Goal: Information Seeking & Learning: Learn about a topic

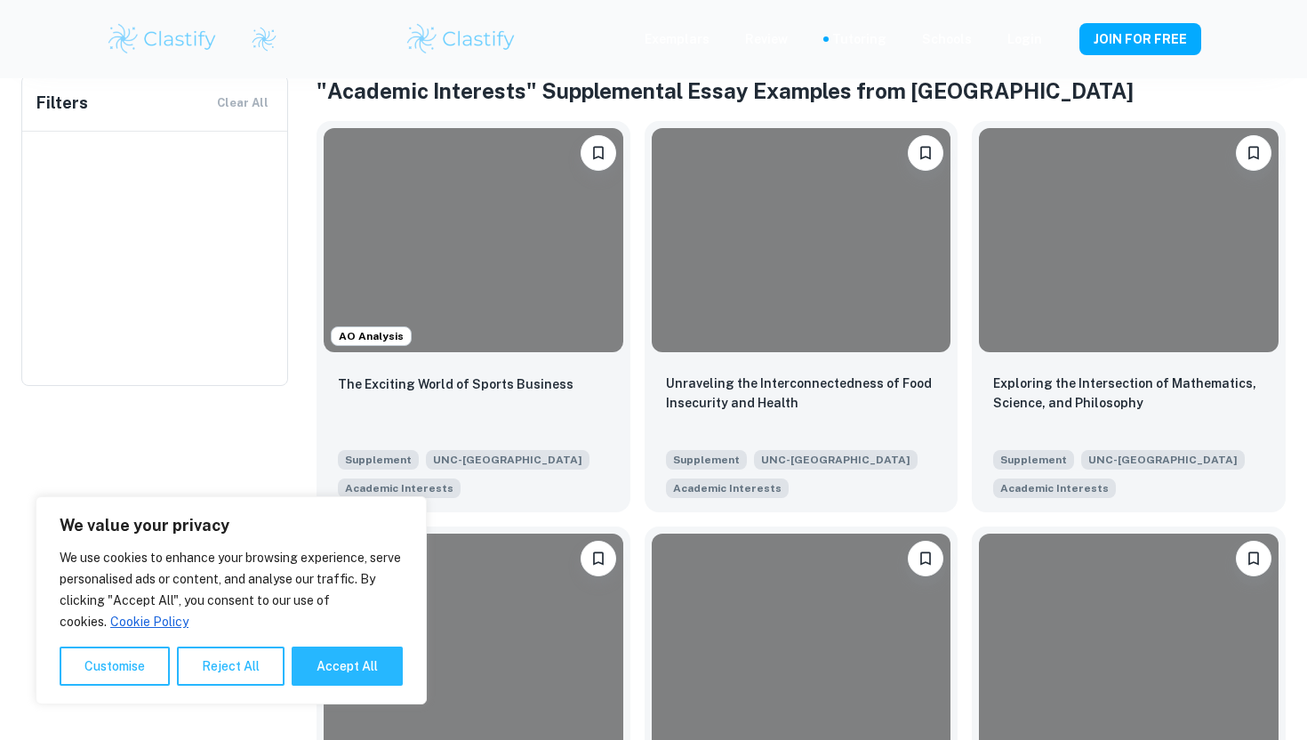
type input "UNC-[GEOGRAPHIC_DATA]"
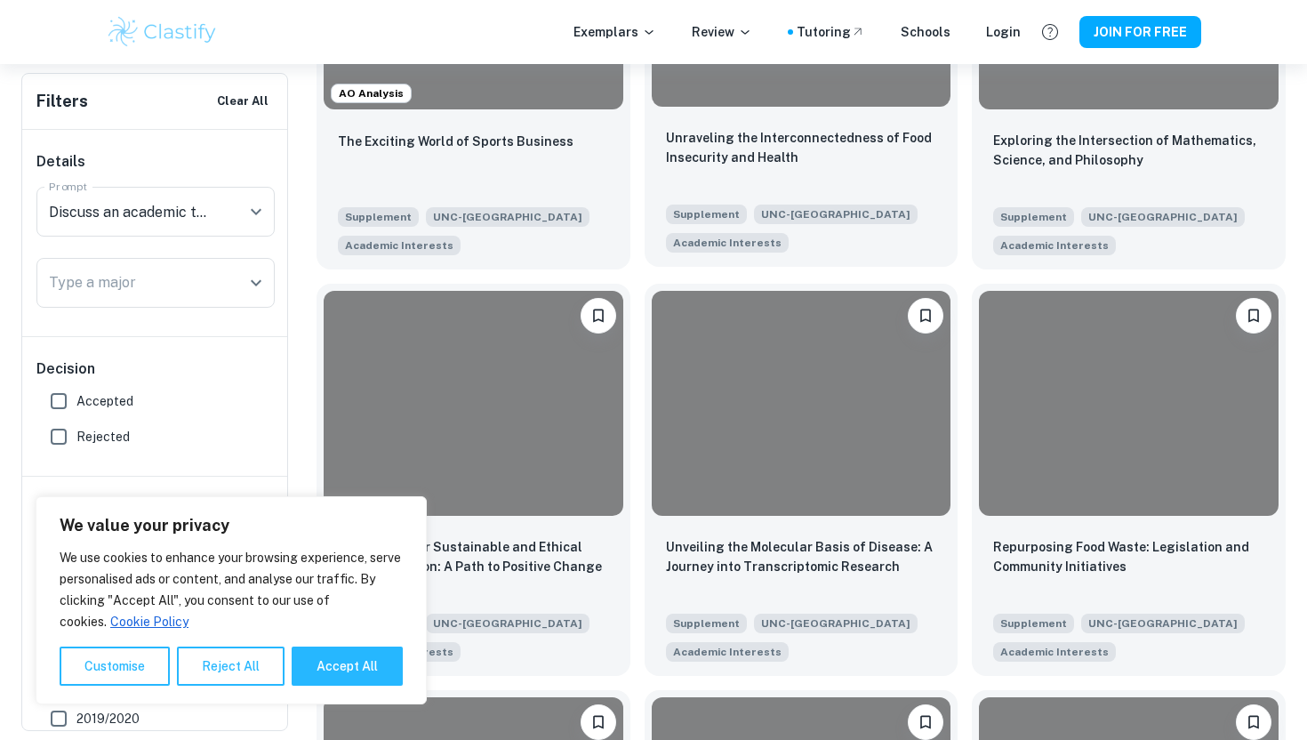
scroll to position [641, 0]
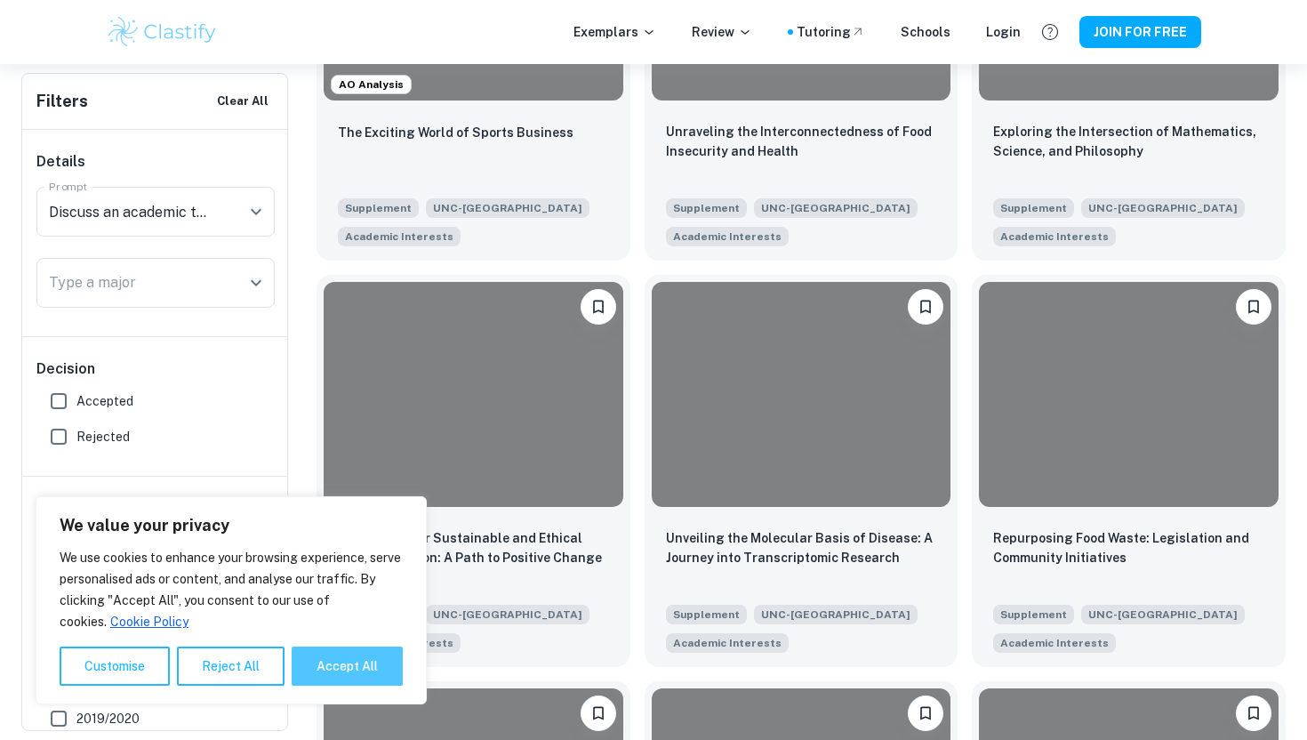
click at [375, 648] on button "Accept All" at bounding box center [347, 665] width 111 height 39
checkbox input "true"
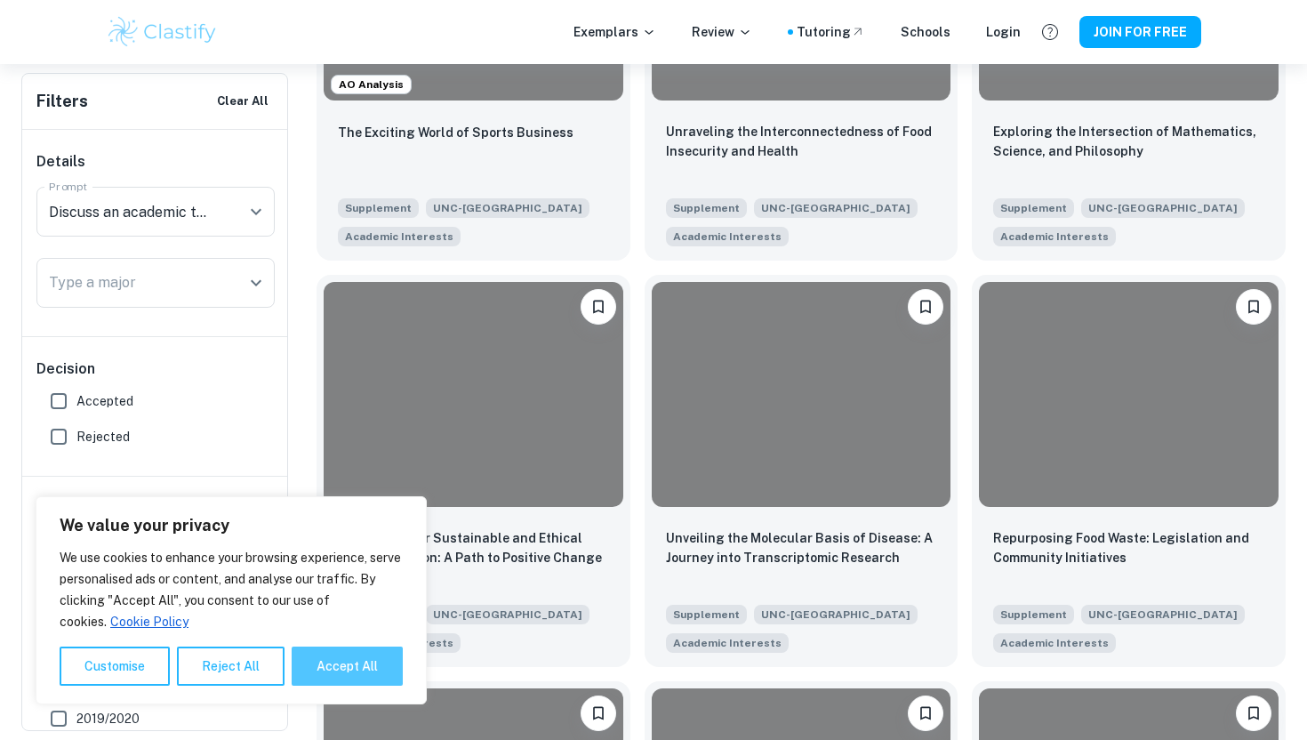
checkbox input "true"
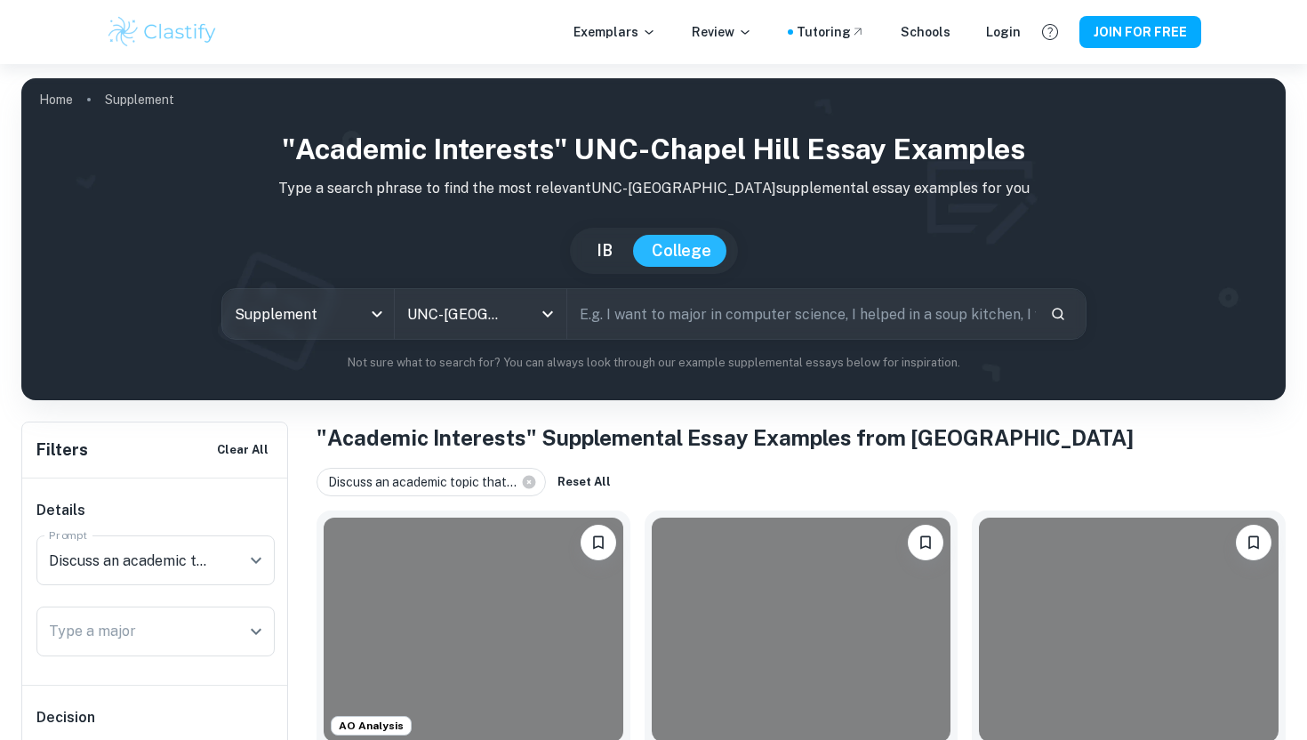
scroll to position [274, 0]
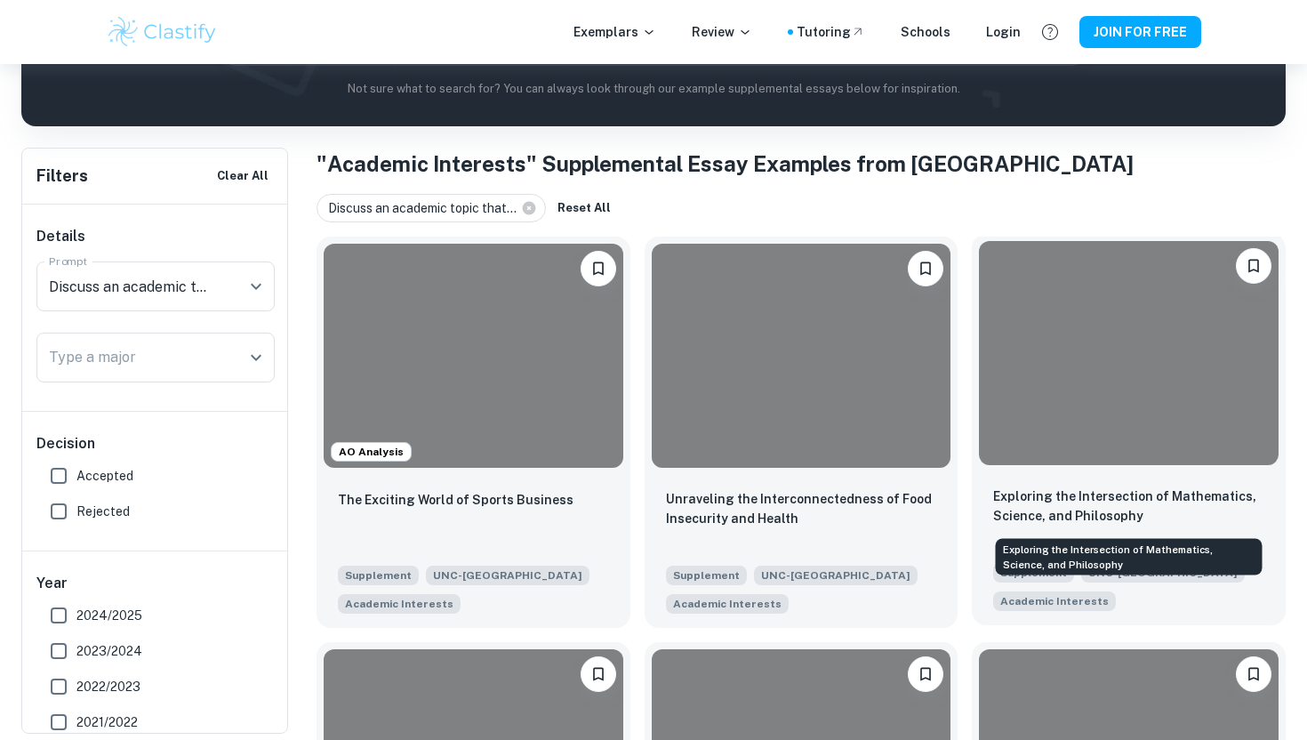
click at [1095, 505] on p "Exploring the Intersection of Mathematics, Science, and Philosophy" at bounding box center [1128, 505] width 271 height 39
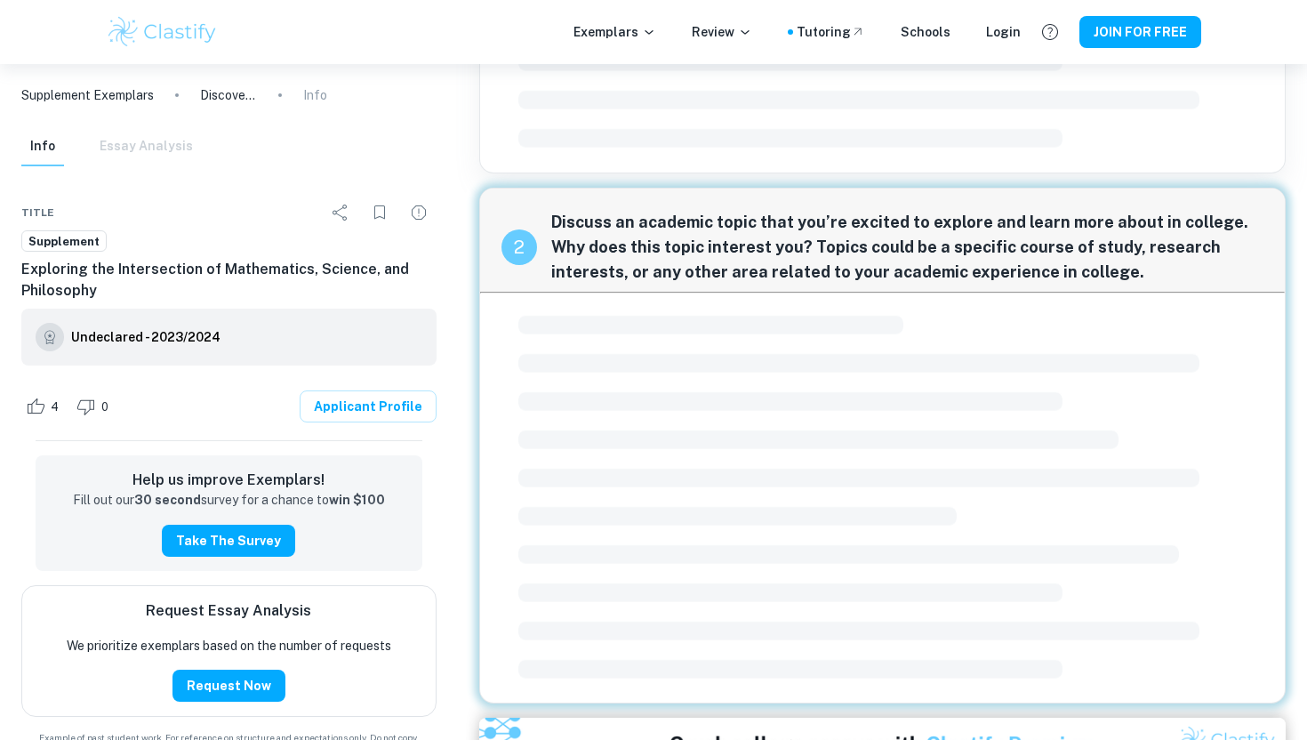
scroll to position [460, 0]
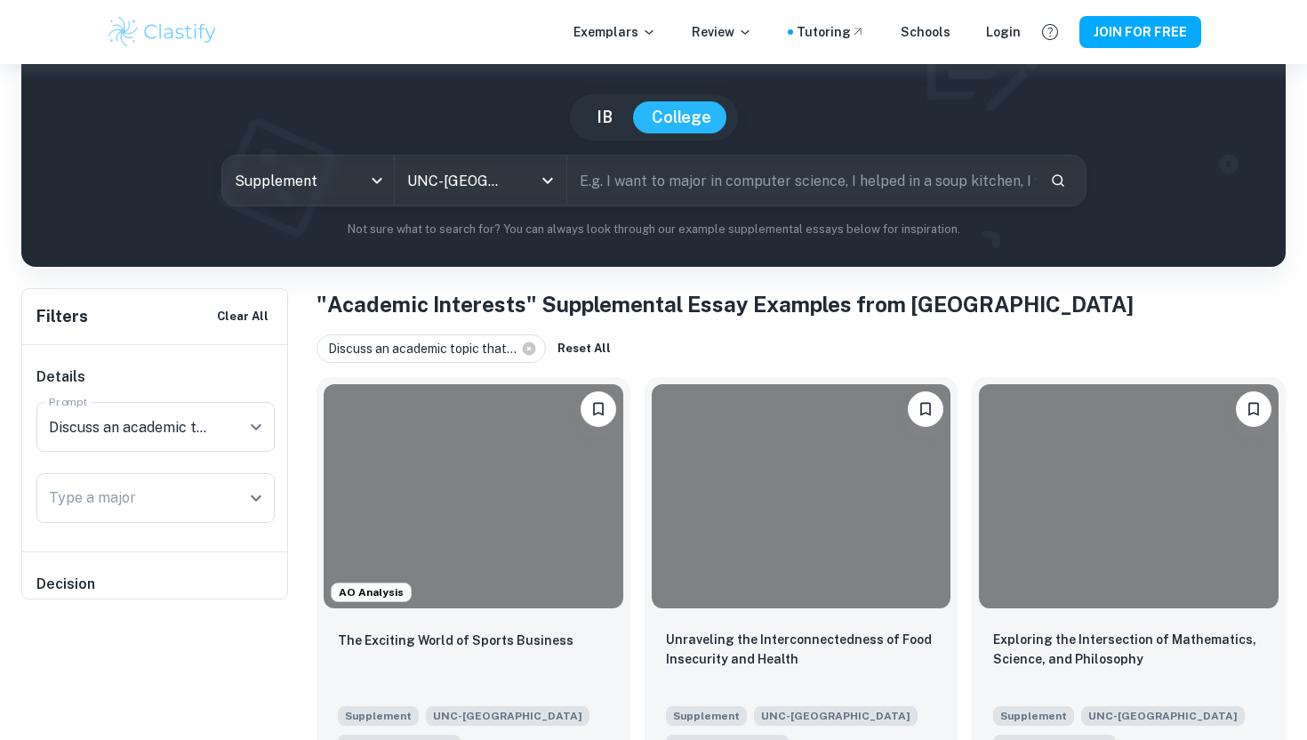
scroll to position [217, 0]
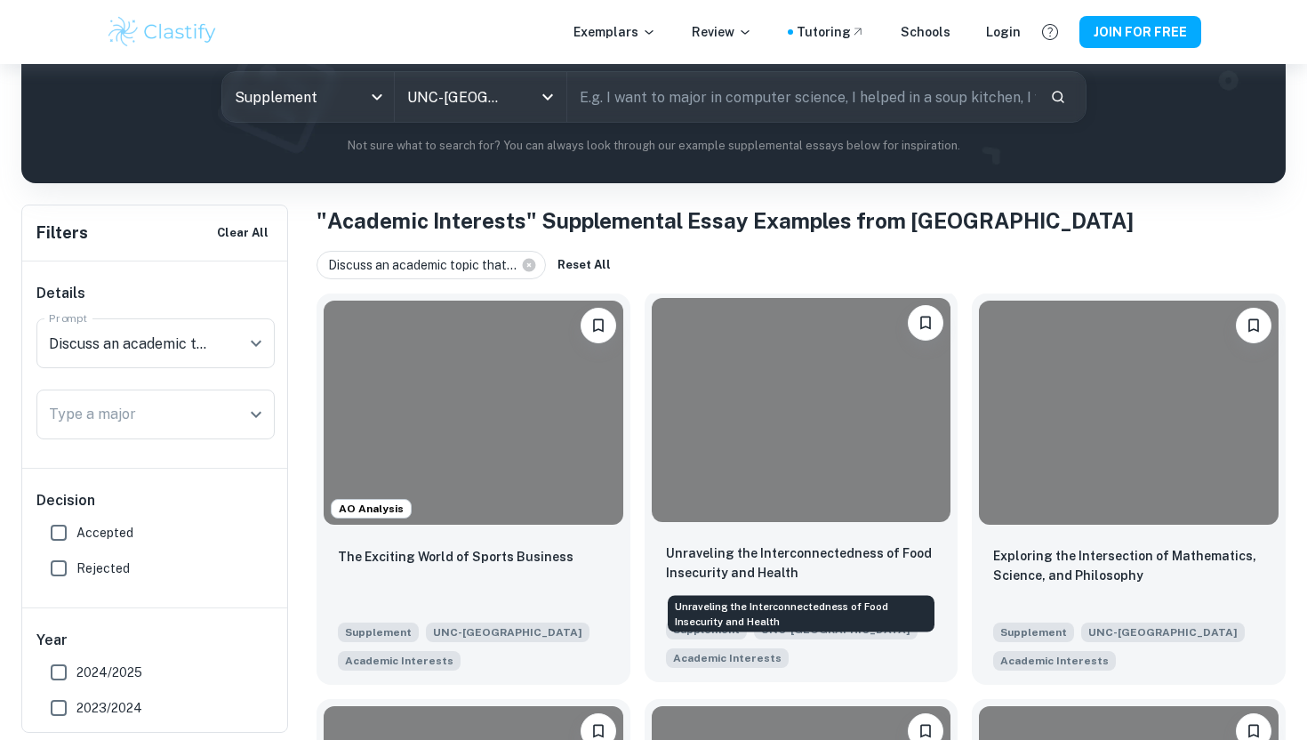
click at [771, 563] on p "Unraveling the Interconnectedness of Food Insecurity and Health" at bounding box center [801, 562] width 271 height 39
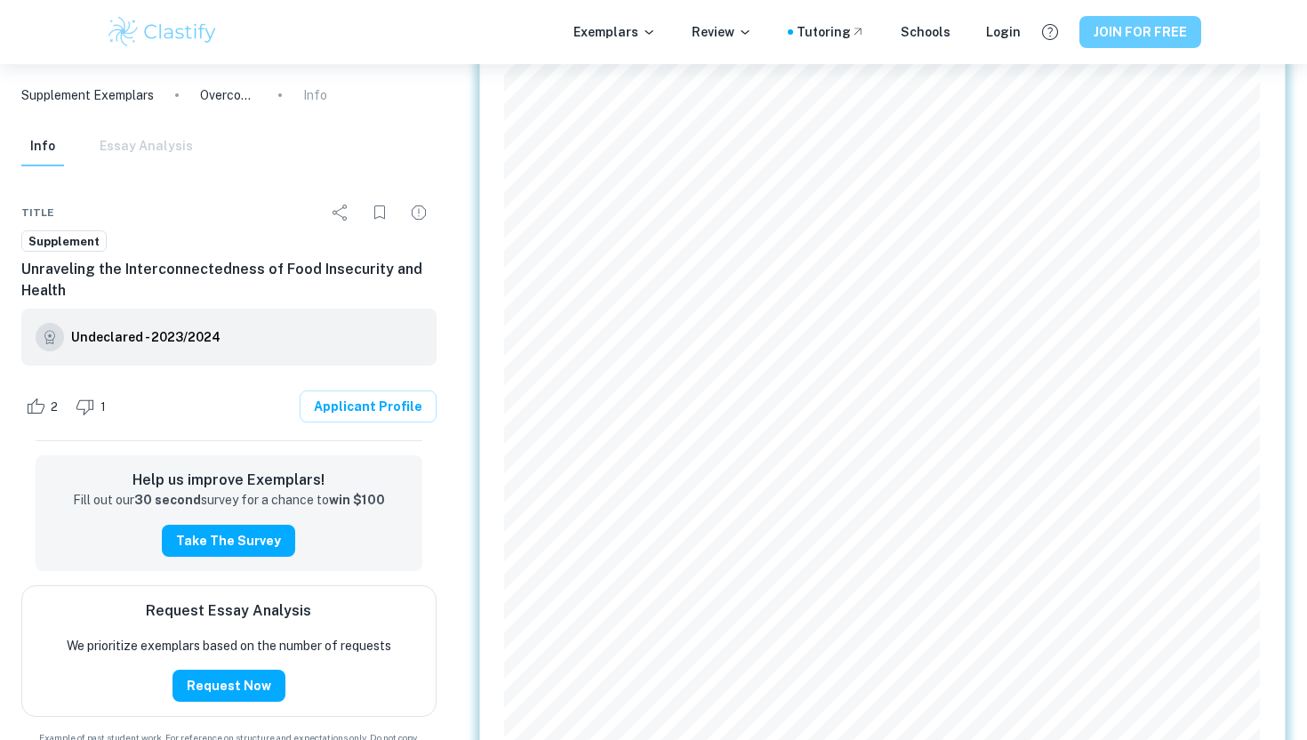
scroll to position [1265, 0]
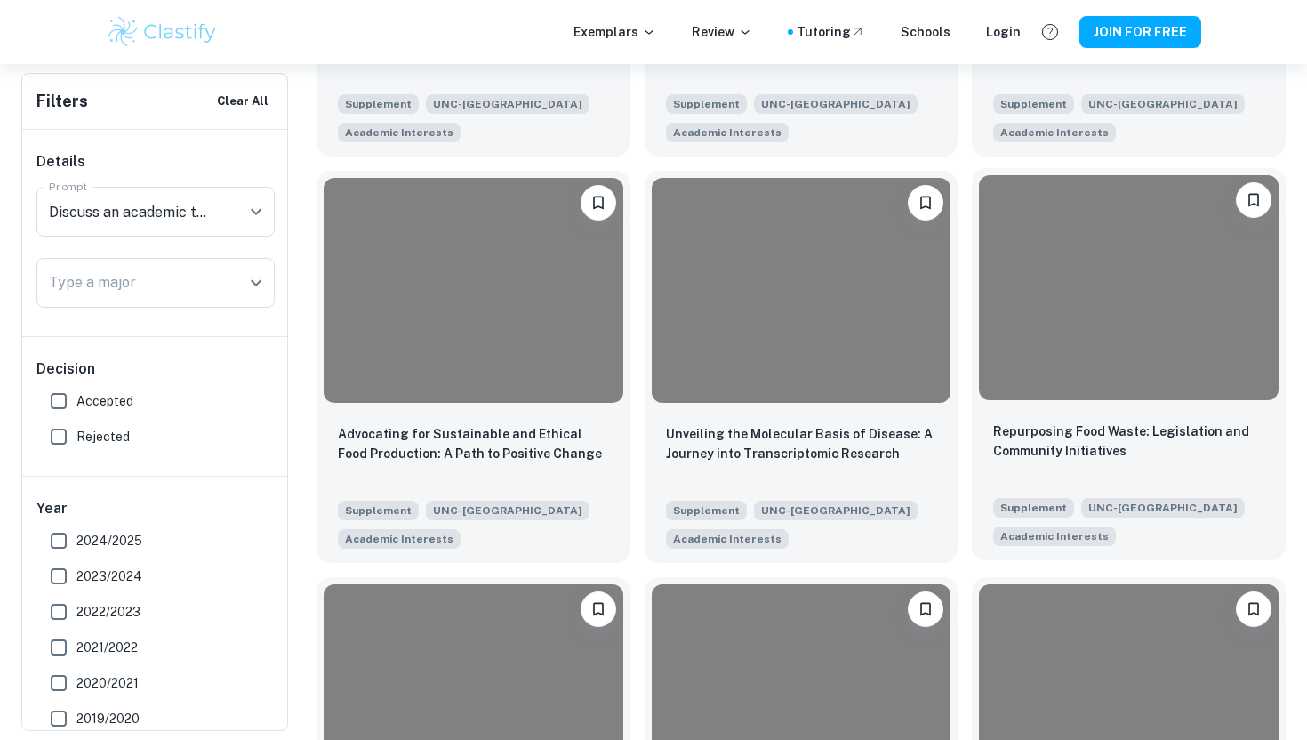
scroll to position [701, 0]
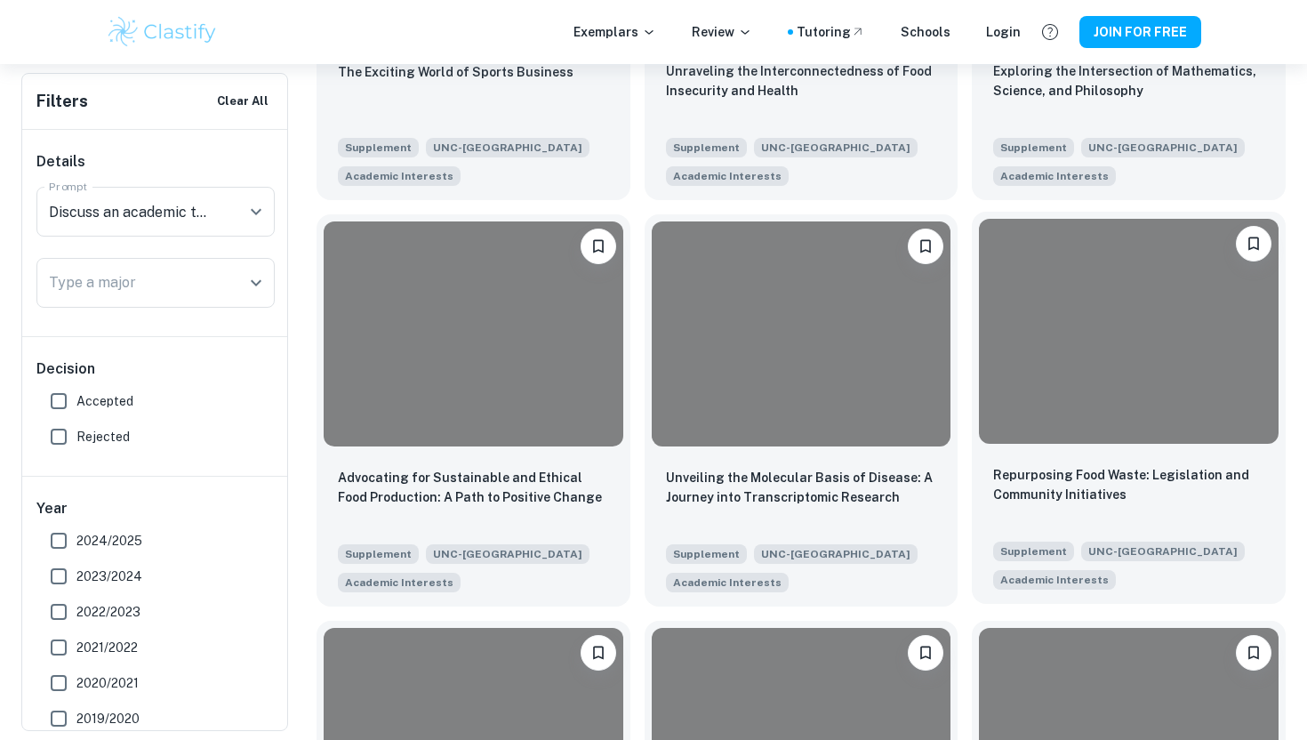
click at [1102, 511] on div "Repurposing Food Waste: Legislation and Community Initiatives" at bounding box center [1128, 495] width 271 height 60
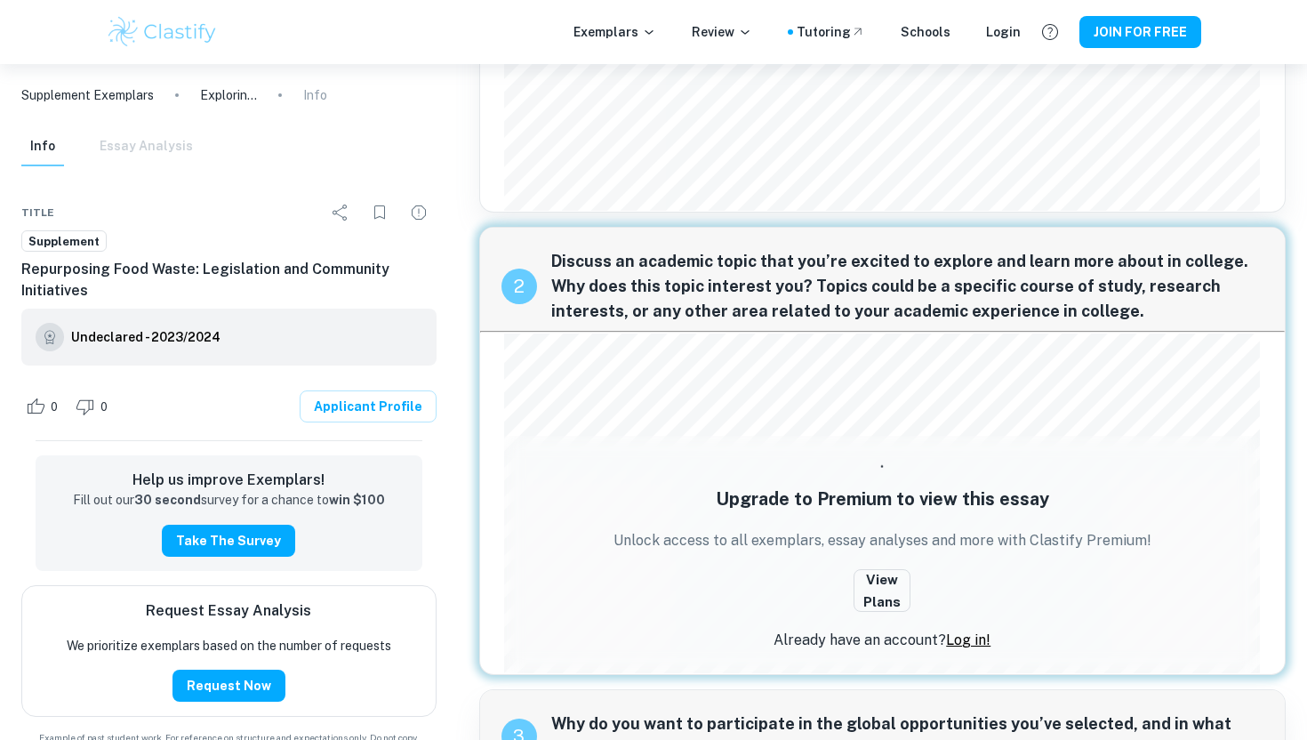
scroll to position [485, 0]
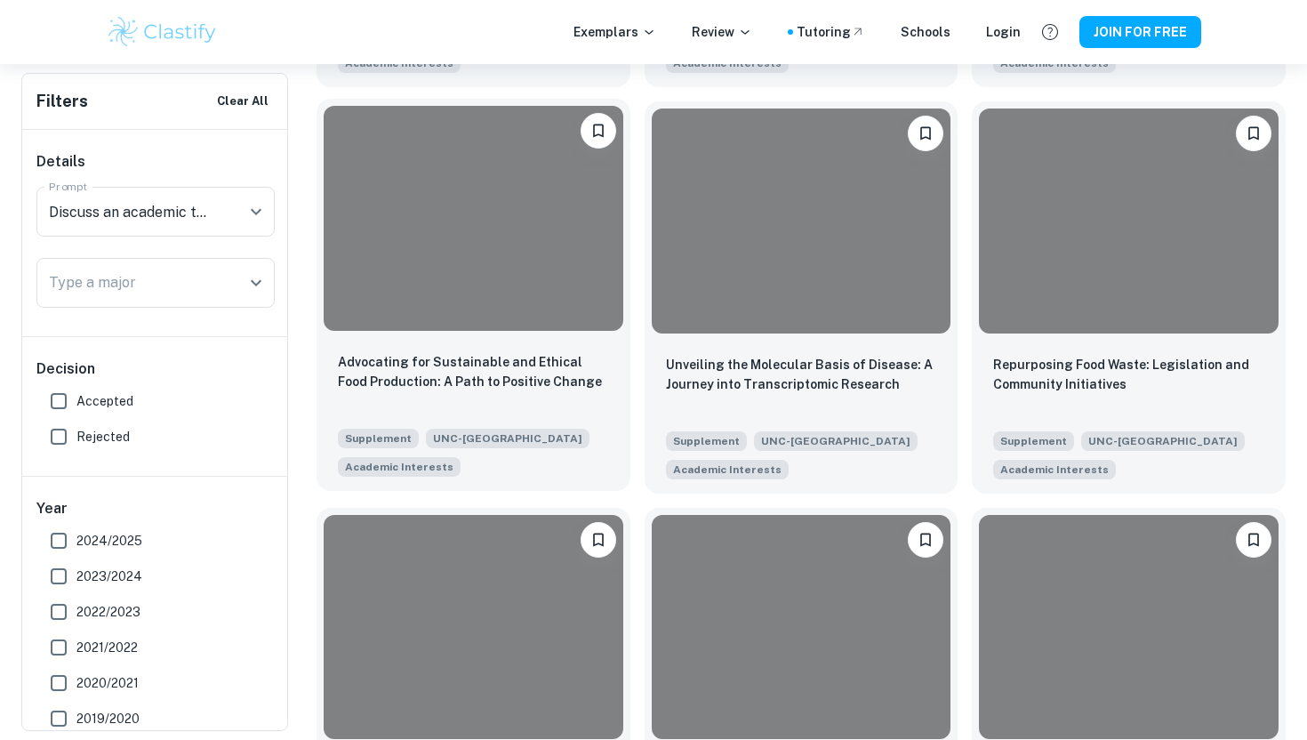
scroll to position [1314, 0]
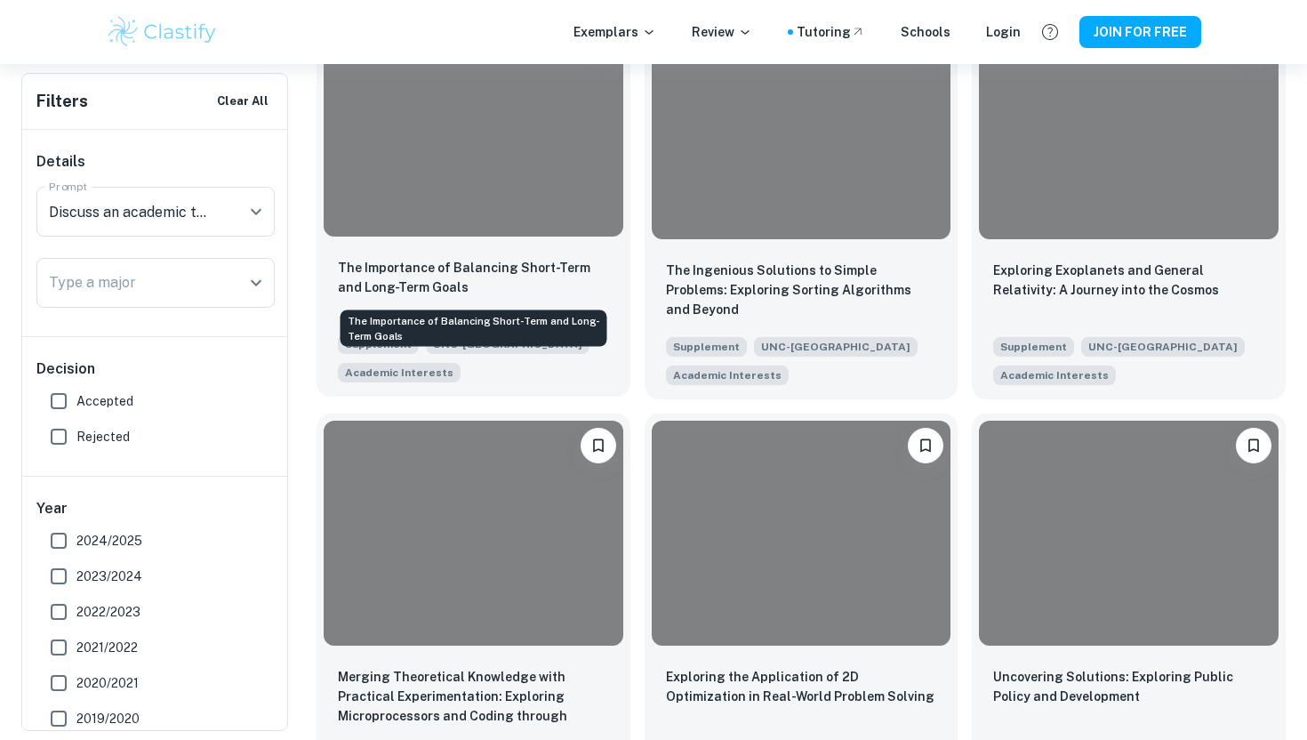
click at [487, 276] on p "The Importance of Balancing Short-Term and Long-Term Goals" at bounding box center [473, 277] width 271 height 39
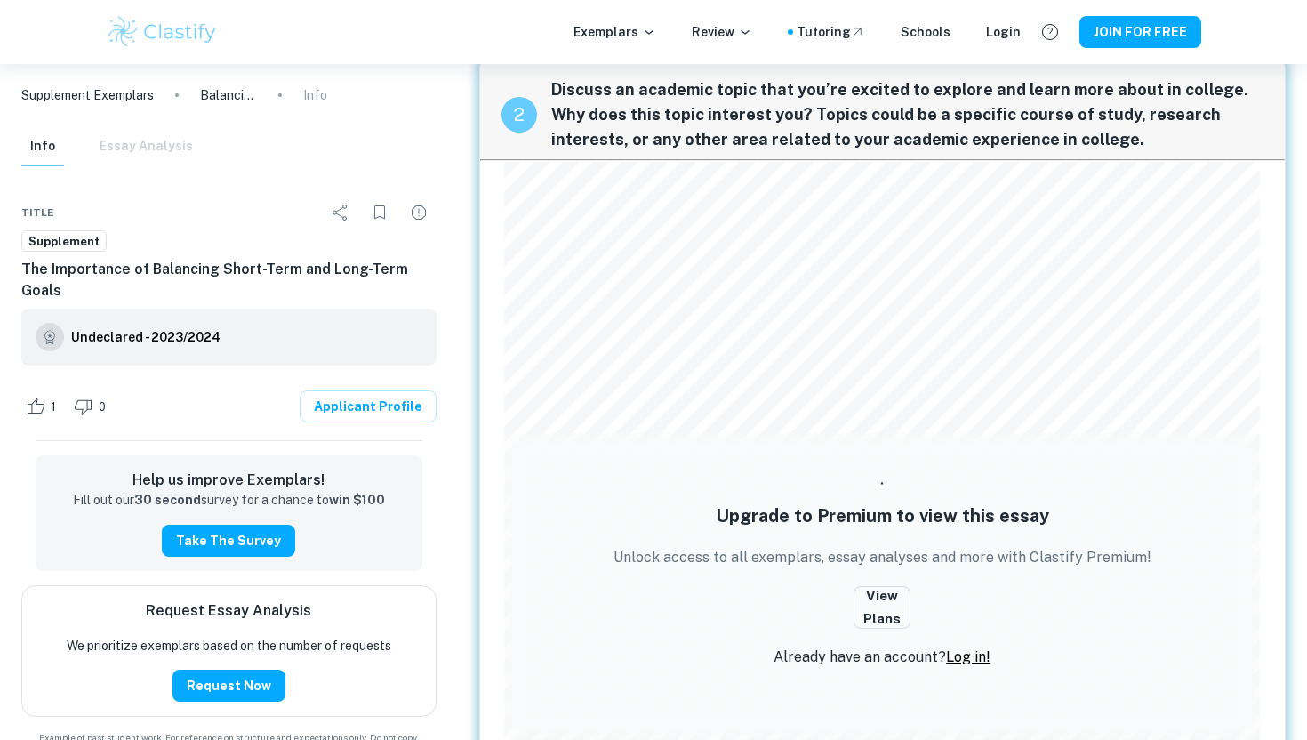
scroll to position [1049, 0]
